Goal: Find specific page/section: Find specific page/section

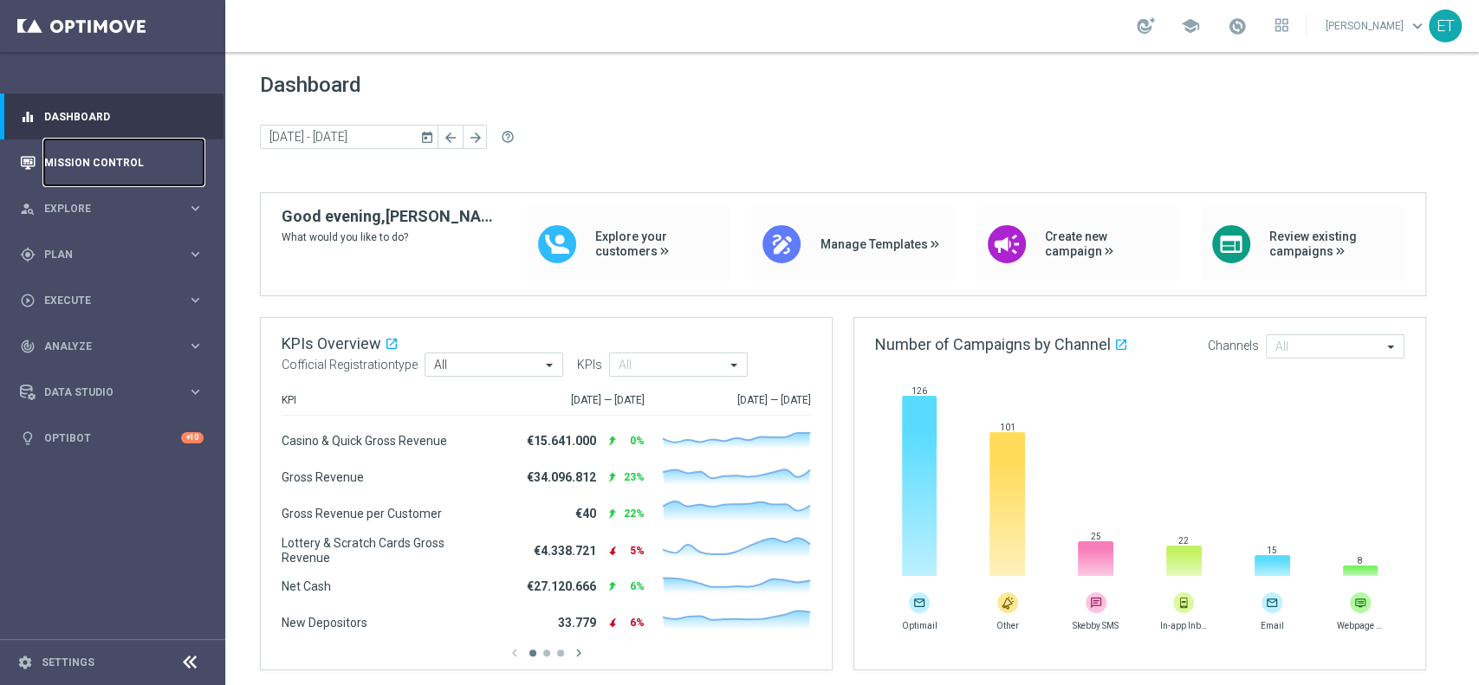
click at [108, 161] on link "Mission Control" at bounding box center [123, 162] width 159 height 46
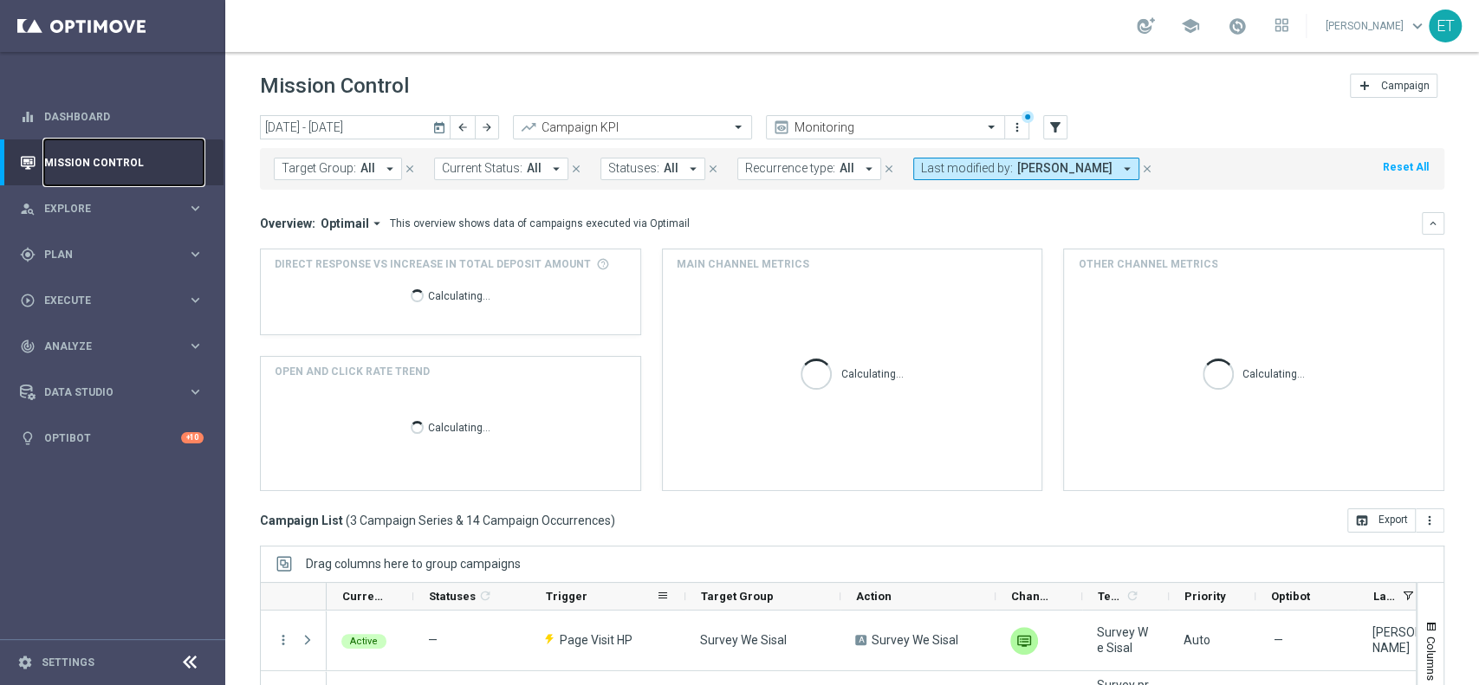
scroll to position [180, 0]
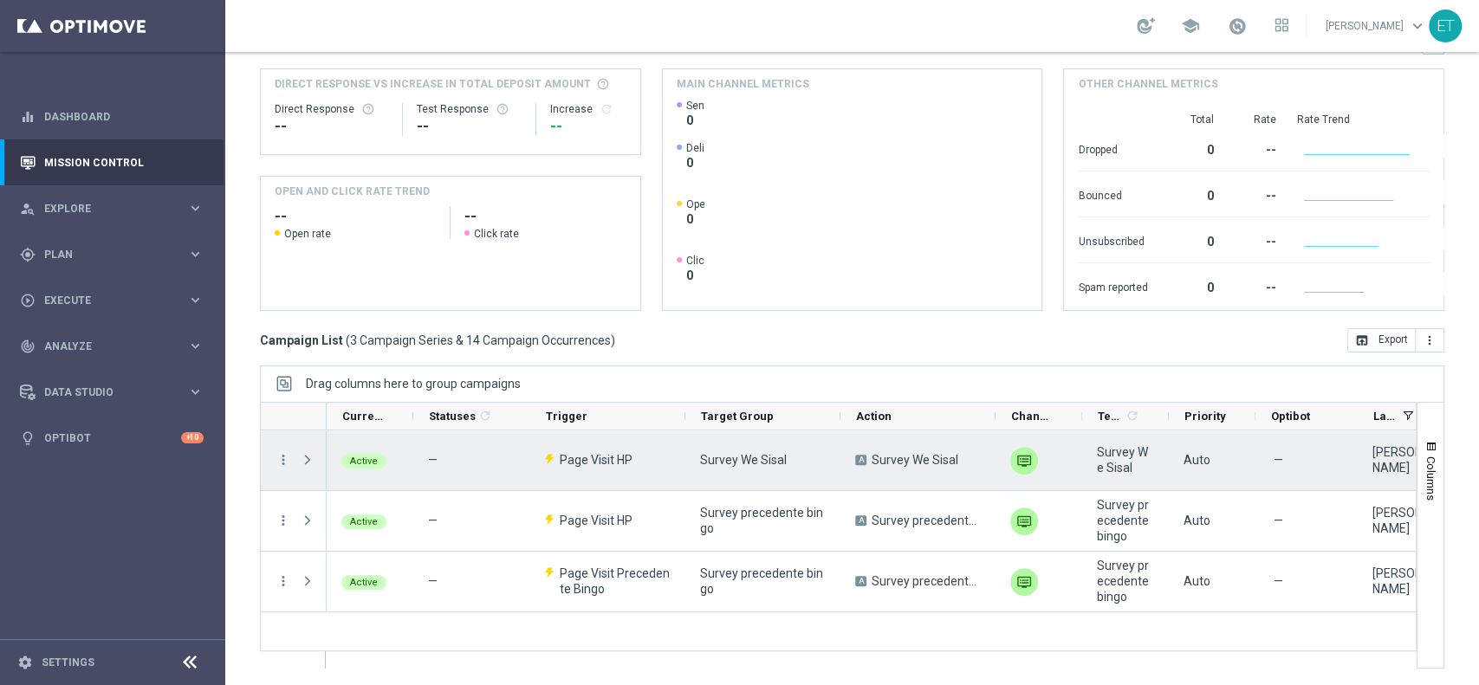
click at [298, 463] on div "Press SPACE to select this row." at bounding box center [309, 460] width 35 height 60
click at [301, 463] on span "Press SPACE to select this row." at bounding box center [308, 460] width 16 height 14
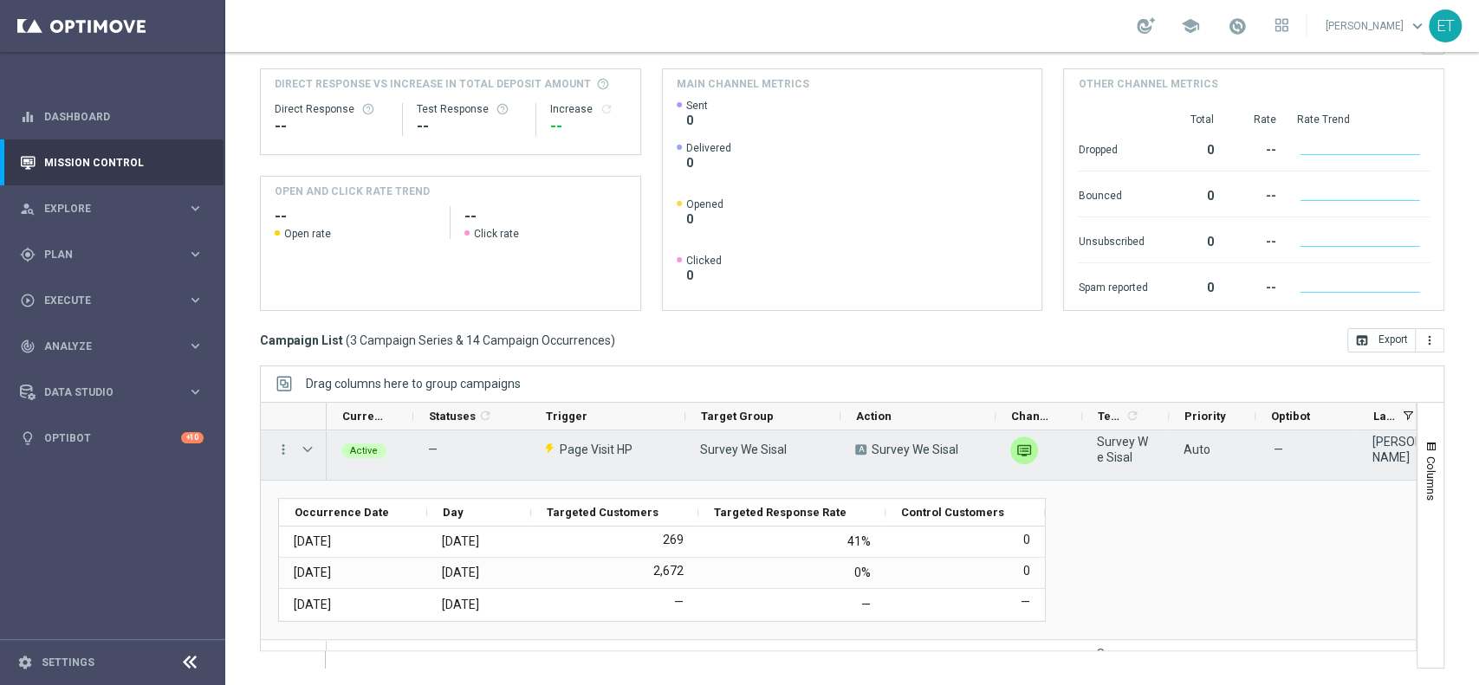
scroll to position [0, 0]
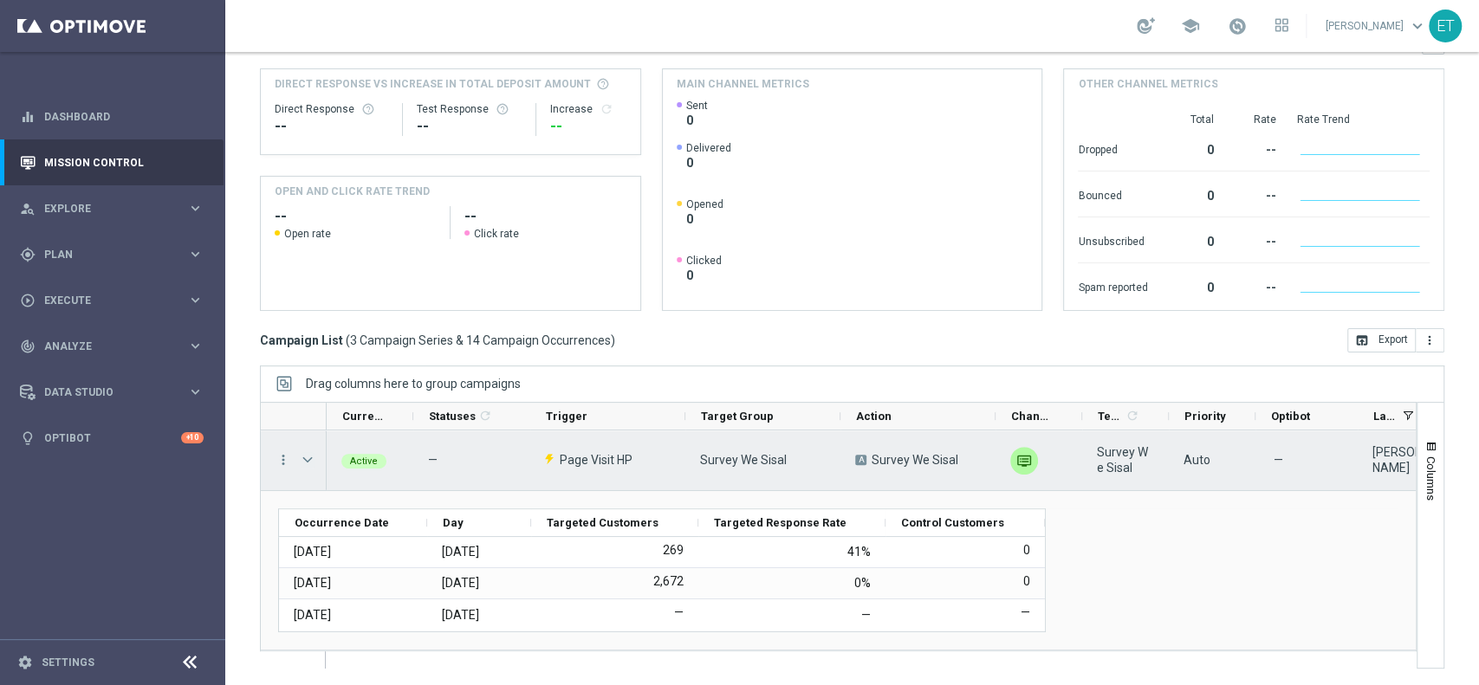
click at [300, 461] on span "Press SPACE to select this row." at bounding box center [308, 460] width 16 height 14
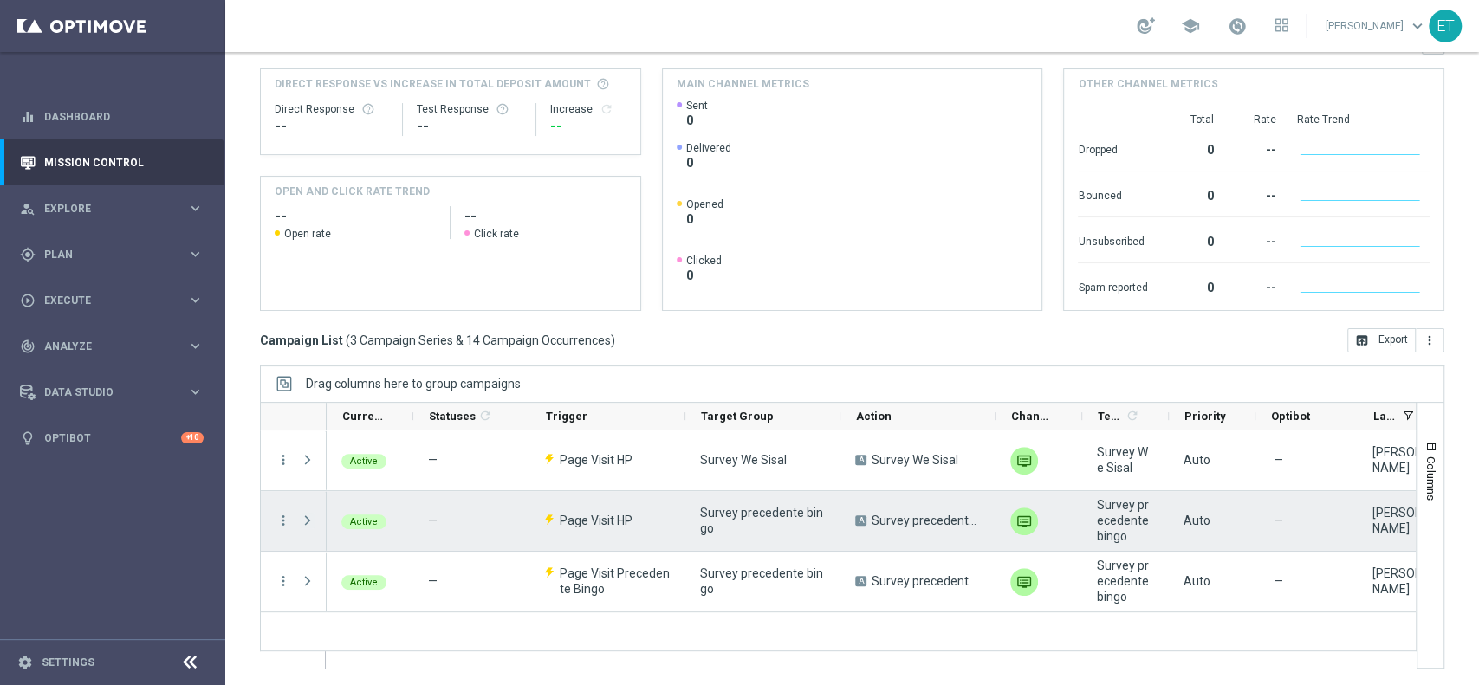
click at [312, 513] on span "Press SPACE to select this row." at bounding box center [308, 521] width 16 height 14
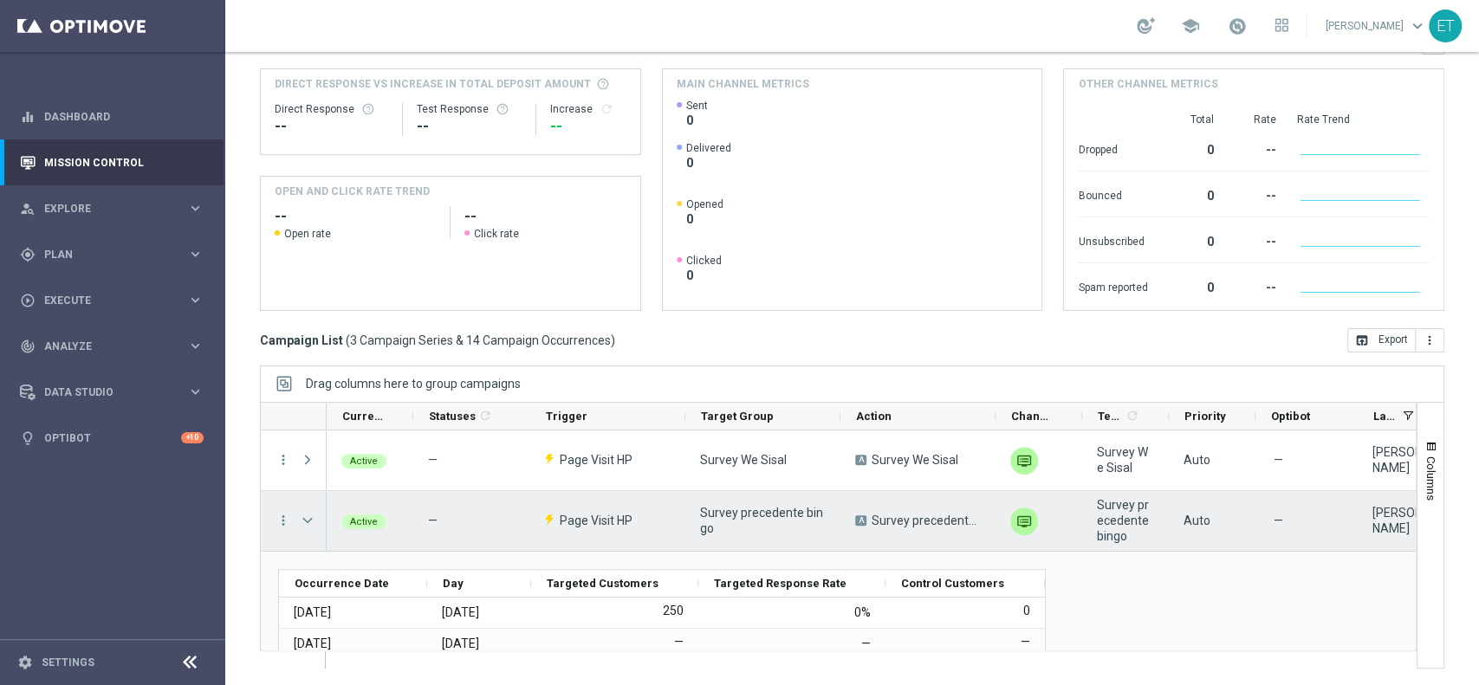
click at [308, 513] on span "Press SPACE to select this row." at bounding box center [308, 521] width 16 height 14
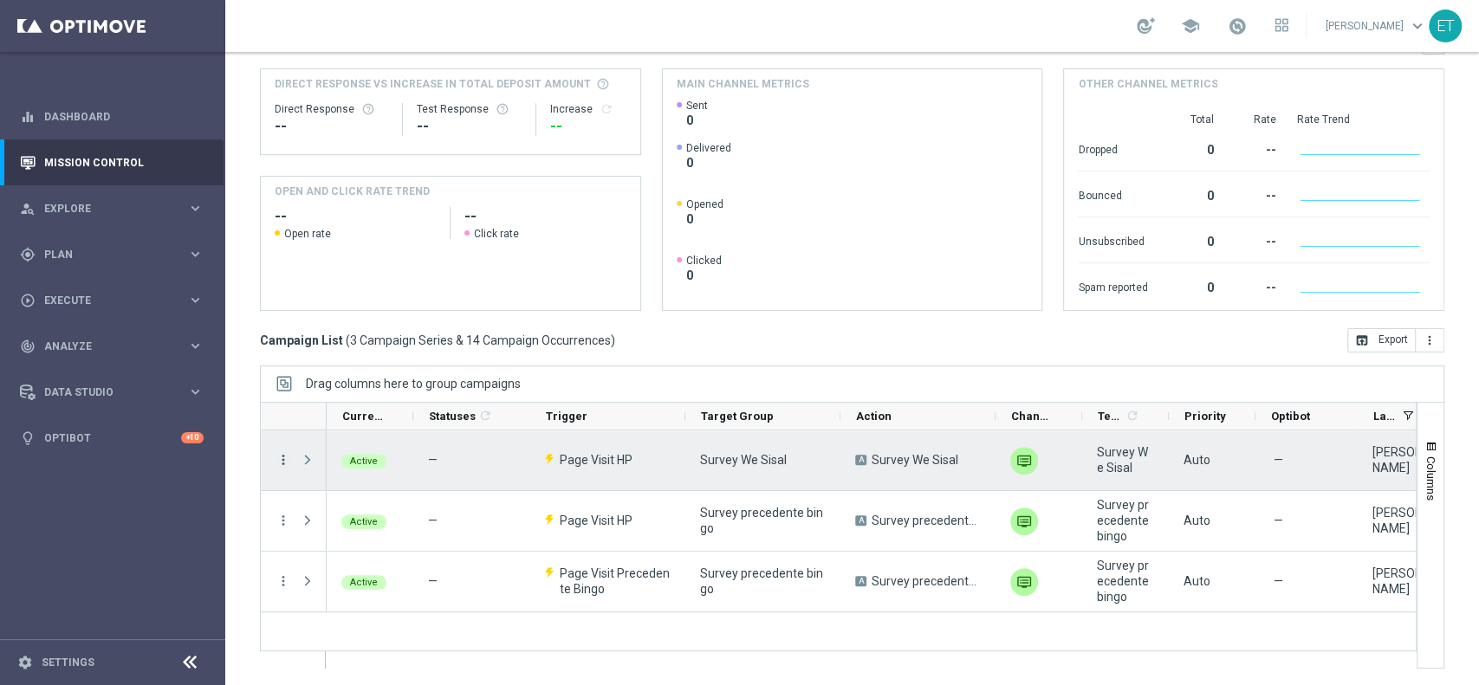
click at [284, 461] on icon "more_vert" at bounding box center [283, 460] width 16 height 16
click at [339, 468] on span "Campaign Details" at bounding box center [360, 470] width 87 height 12
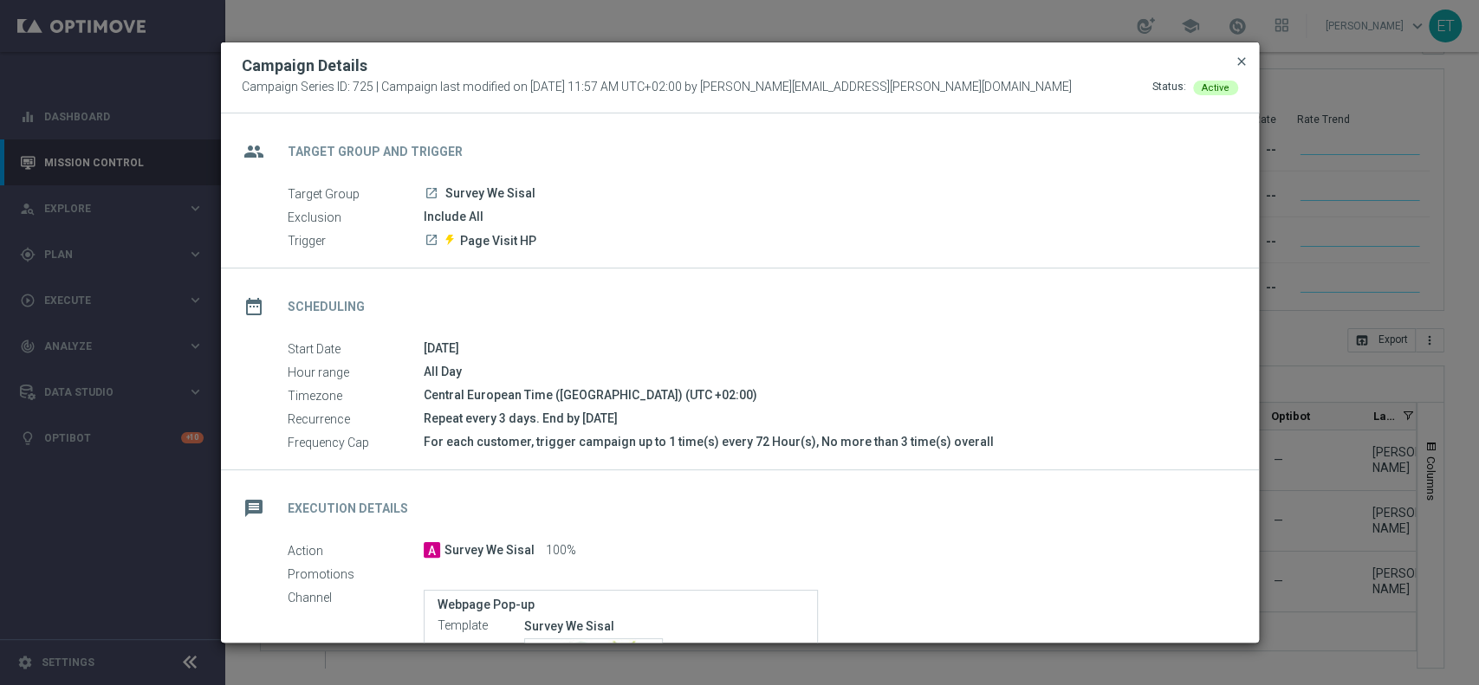
click at [1108, 61] on span "close" at bounding box center [1241, 62] width 14 height 14
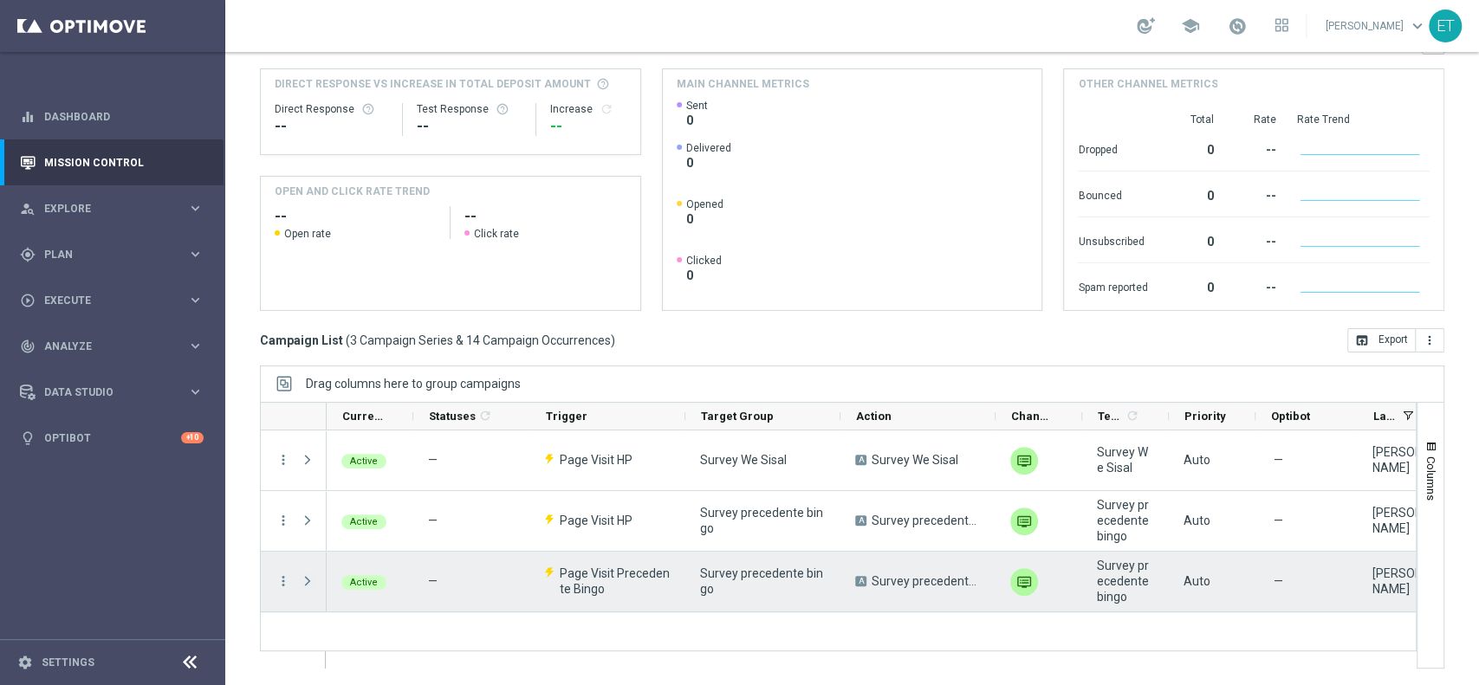
click at [312, 513] on span "Press SPACE to select this row." at bounding box center [308, 581] width 16 height 14
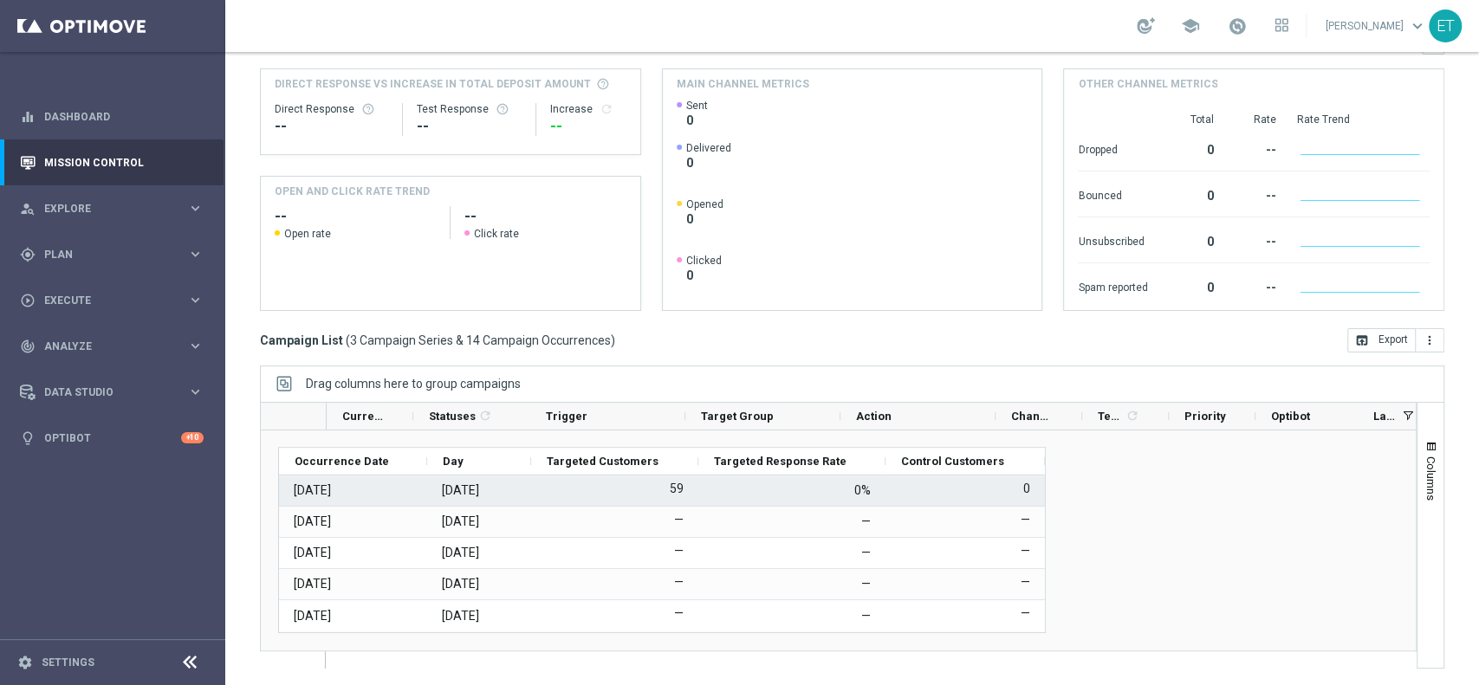
scroll to position [68, 0]
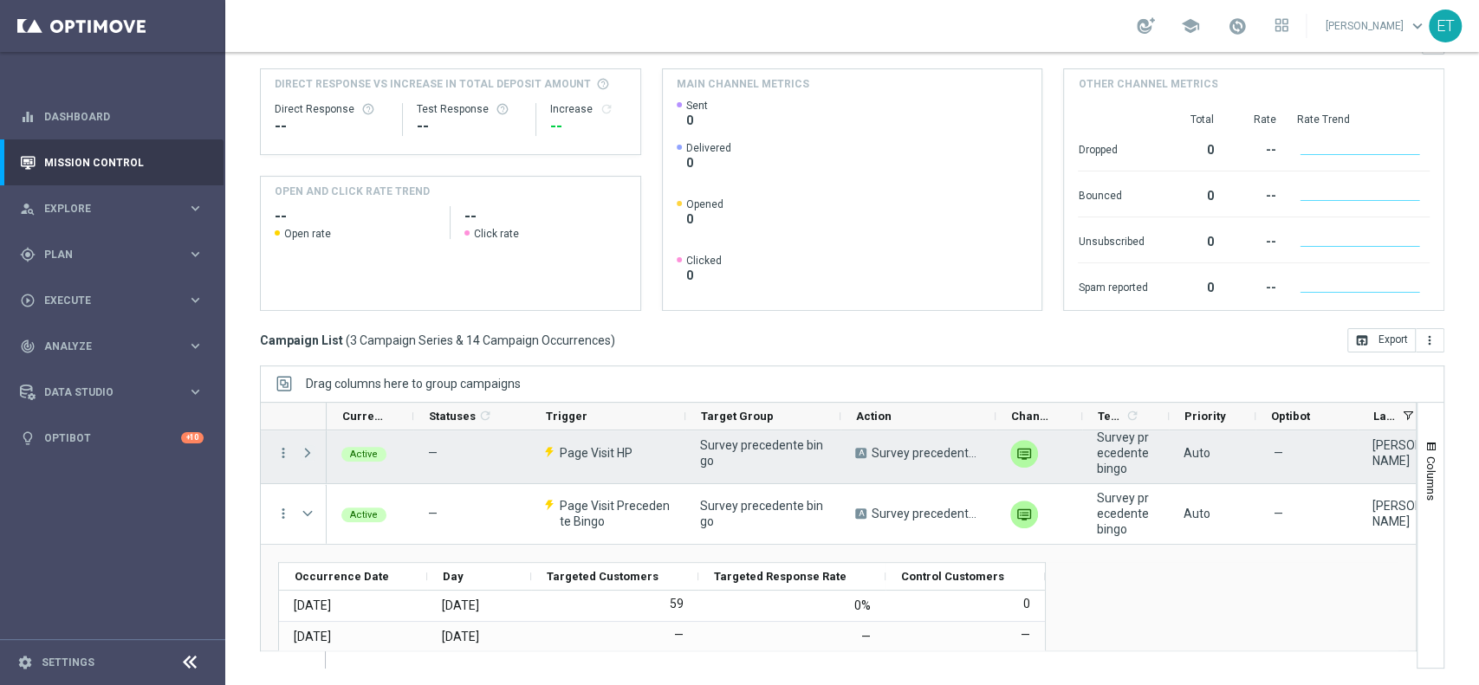
click at [312, 456] on span "Press SPACE to select this row." at bounding box center [308, 453] width 16 height 14
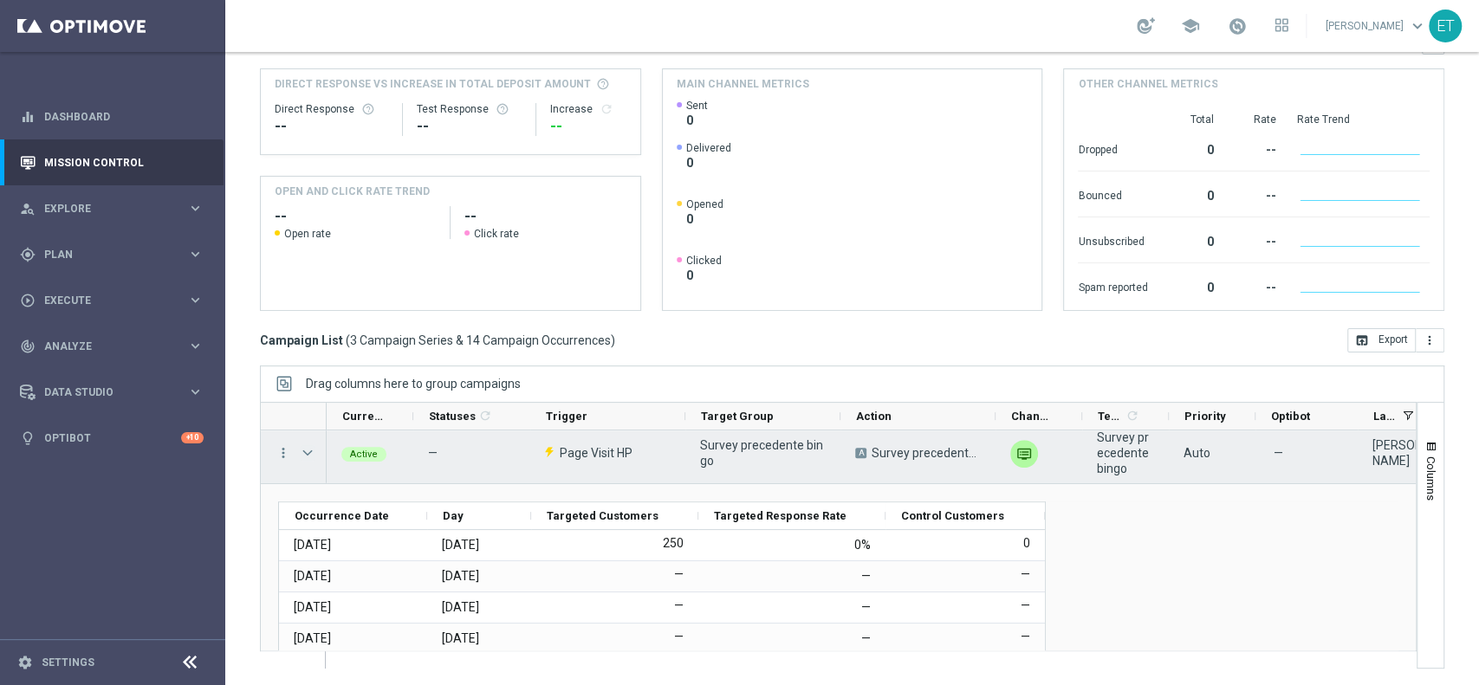
click at [305, 456] on span "Press SPACE to select this row." at bounding box center [308, 453] width 16 height 14
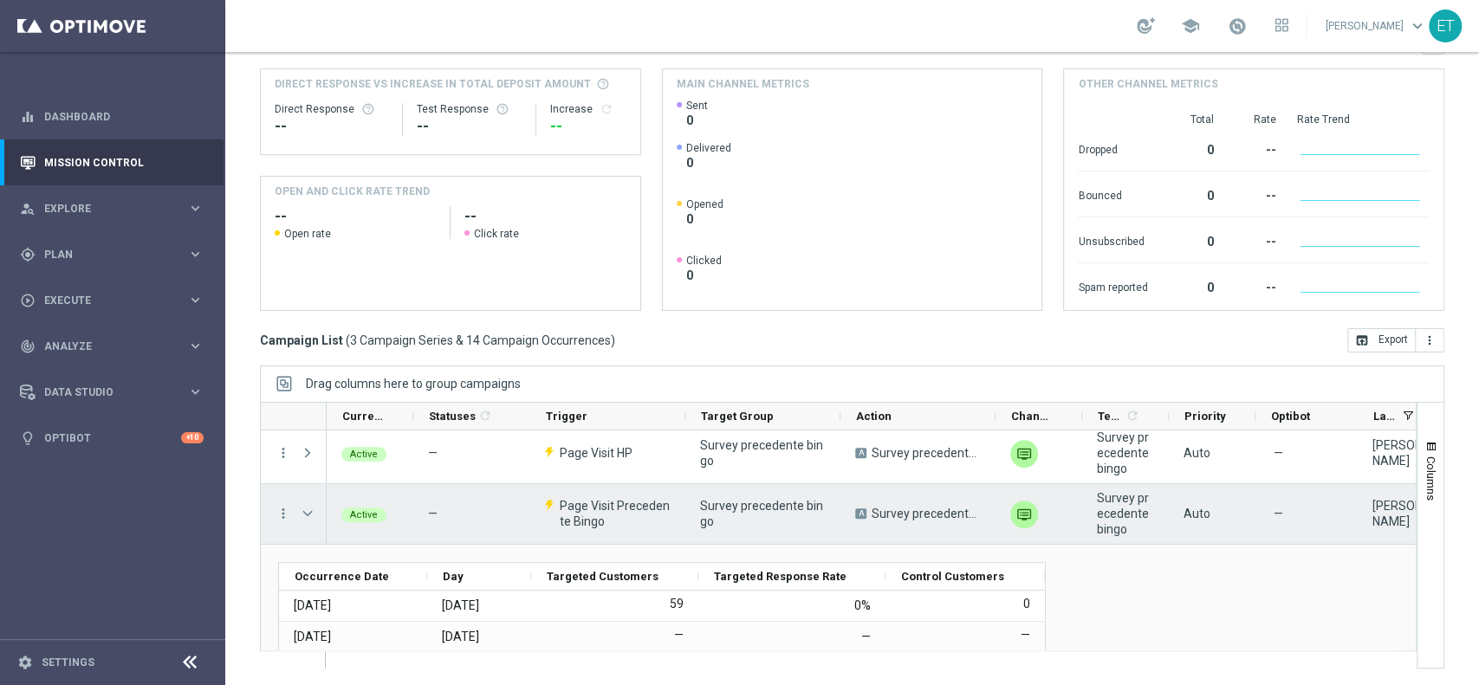
click at [312, 513] on span "Press SPACE to select this row." at bounding box center [308, 514] width 16 height 14
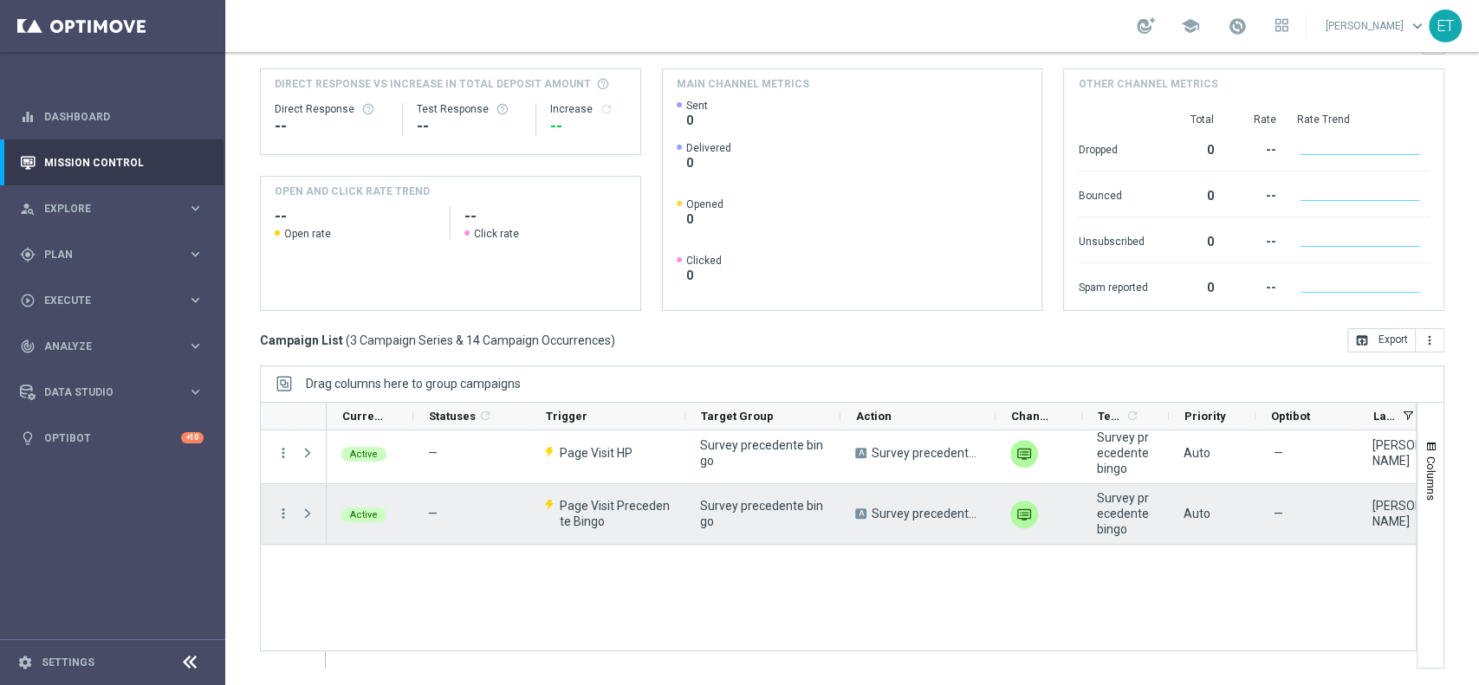
scroll to position [0, 0]
